Goal: Task Accomplishment & Management: Use online tool/utility

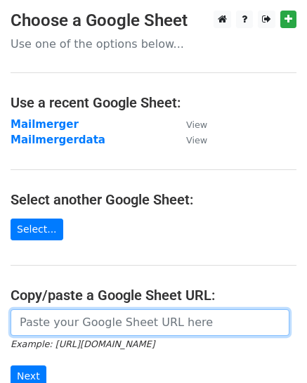
click at [123, 318] on input "url" at bounding box center [150, 323] width 279 height 27
click at [84, 328] on input "url" at bounding box center [150, 323] width 279 height 27
click at [83, 326] on input "url" at bounding box center [150, 323] width 279 height 27
paste input "[URL][DOMAIN_NAME]"
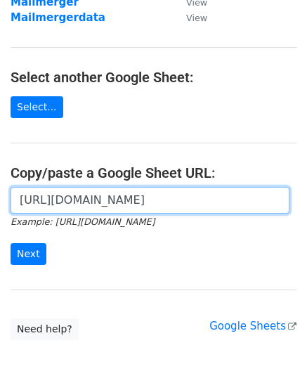
scroll to position [146, 0]
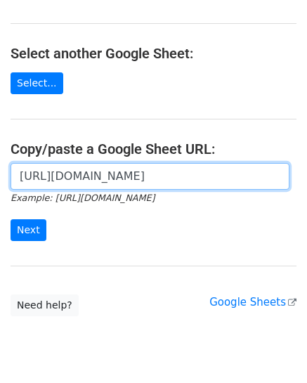
type input "[URL][DOMAIN_NAME]"
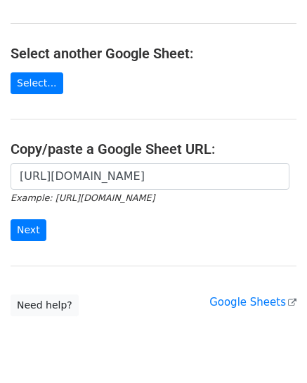
scroll to position [0, 0]
click at [28, 228] on input "Next" at bounding box center [29, 230] width 36 height 22
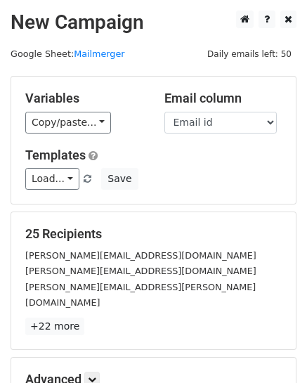
drag, startPoint x: 28, startPoint y: 227, endPoint x: 197, endPoint y: 324, distance: 194.4
click at [197, 324] on div "25 Recipients Saumitra.G@hcl.com Sachin.Gupta@maruti.co.in rajendrasingh.rathor…" at bounding box center [153, 280] width 285 height 137
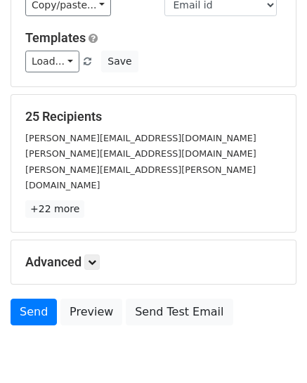
scroll to position [160, 0]
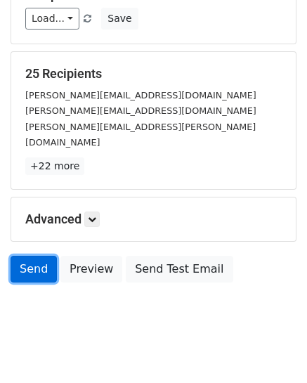
click at [37, 256] on link "Send" at bounding box center [34, 269] width 46 height 27
